Goal: Find specific page/section

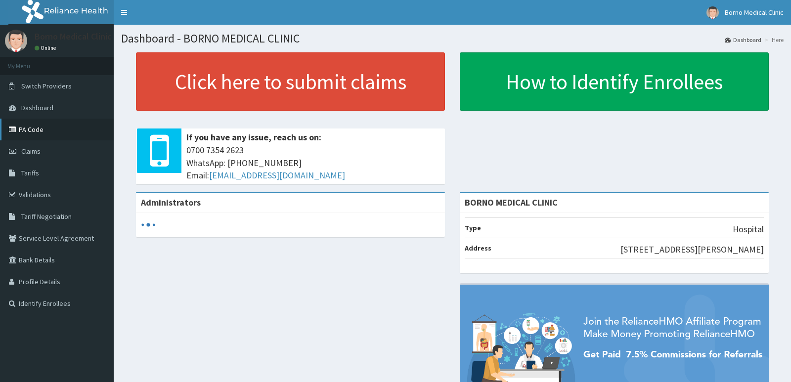
click at [41, 130] on link "PA Code" at bounding box center [57, 130] width 114 height 22
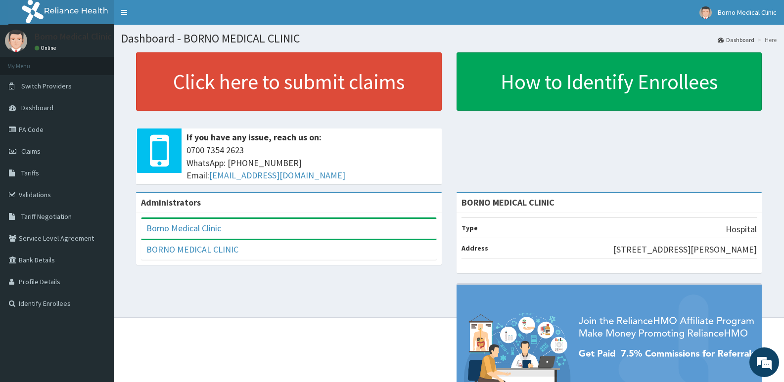
click at [27, 136] on link "PA Code" at bounding box center [57, 130] width 114 height 22
